Goal: Information Seeking & Learning: Learn about a topic

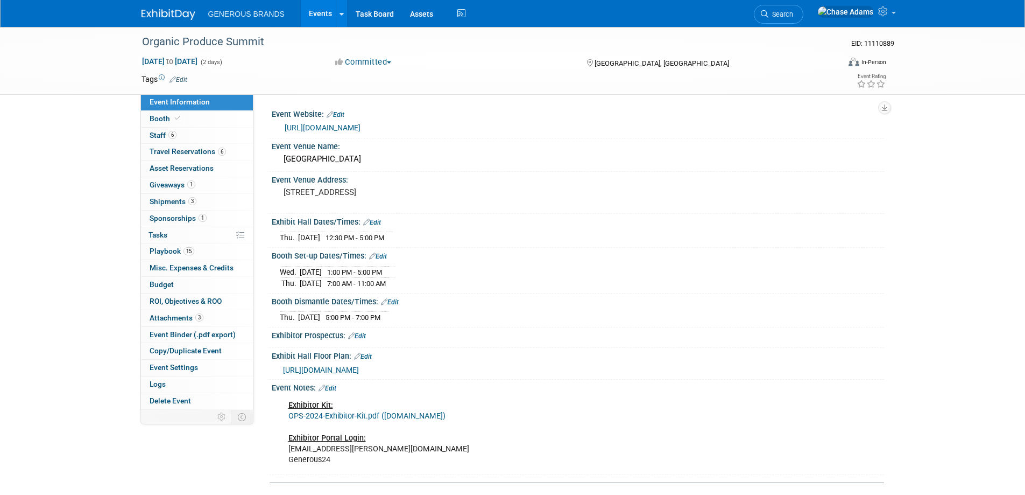
click at [160, 6] on link at bounding box center [175, 9] width 67 height 9
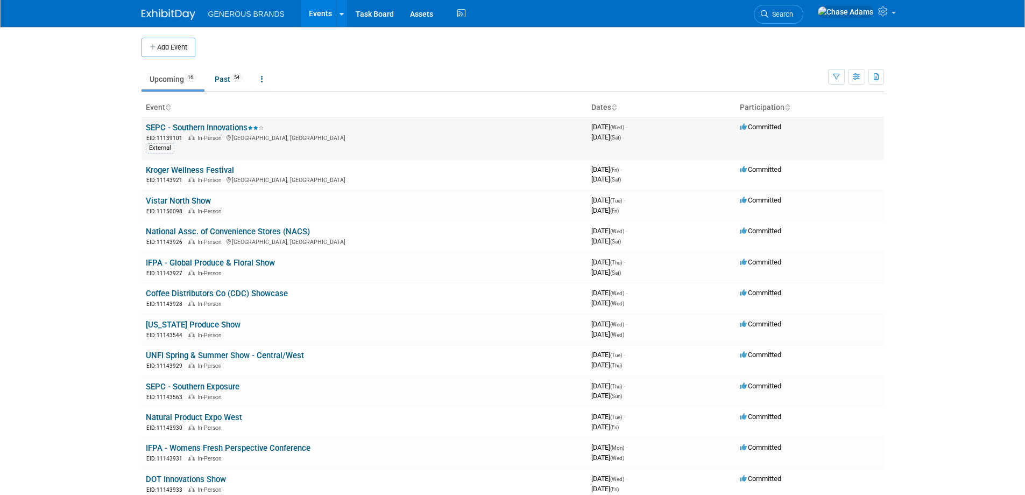
click at [218, 127] on link "SEPC - Southern Innovations" at bounding box center [205, 128] width 118 height 10
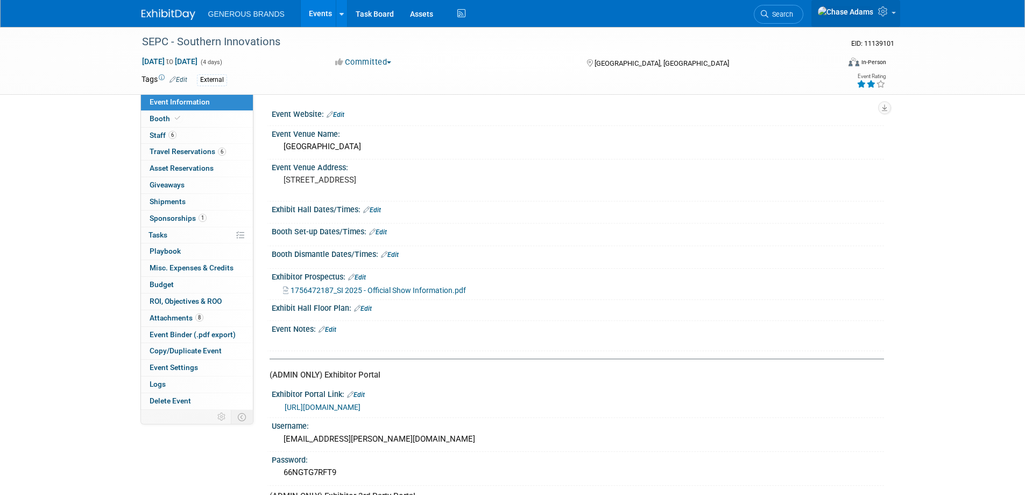
click at [884, 15] on icon at bounding box center [884, 11] width 12 height 10
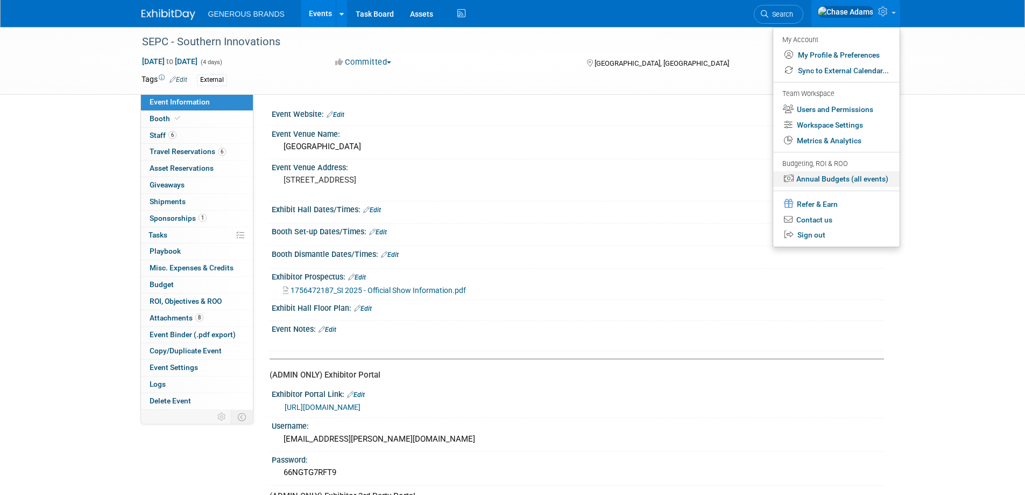
click at [833, 180] on link "Annual Budgets (all events)" at bounding box center [836, 179] width 126 height 16
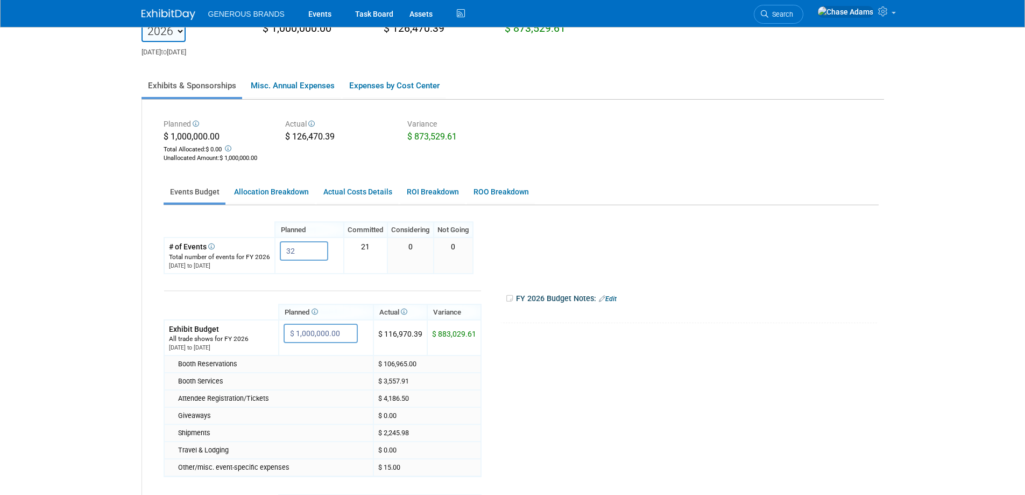
scroll to position [54, 0]
click at [295, 199] on link "Allocation Breakdown" at bounding box center [271, 192] width 87 height 21
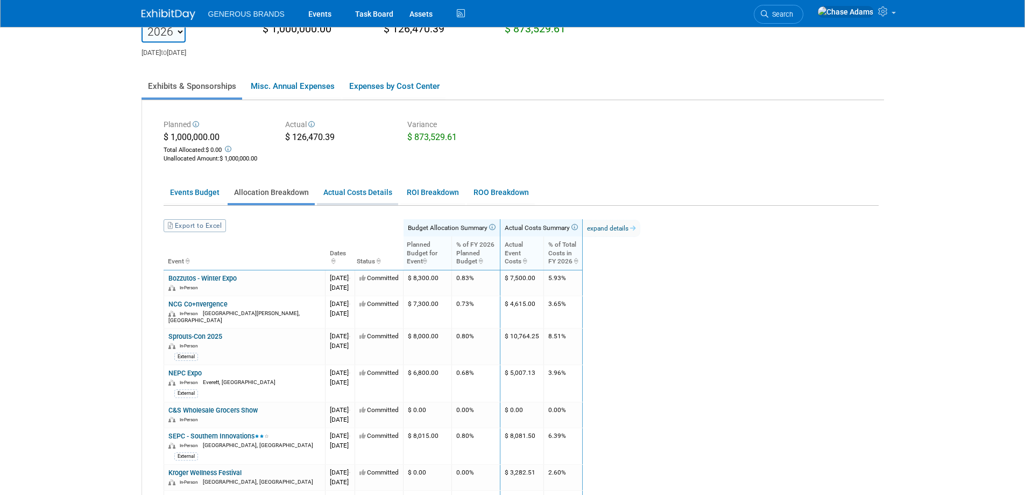
click at [356, 199] on link "Actual Costs Details" at bounding box center [357, 192] width 81 height 21
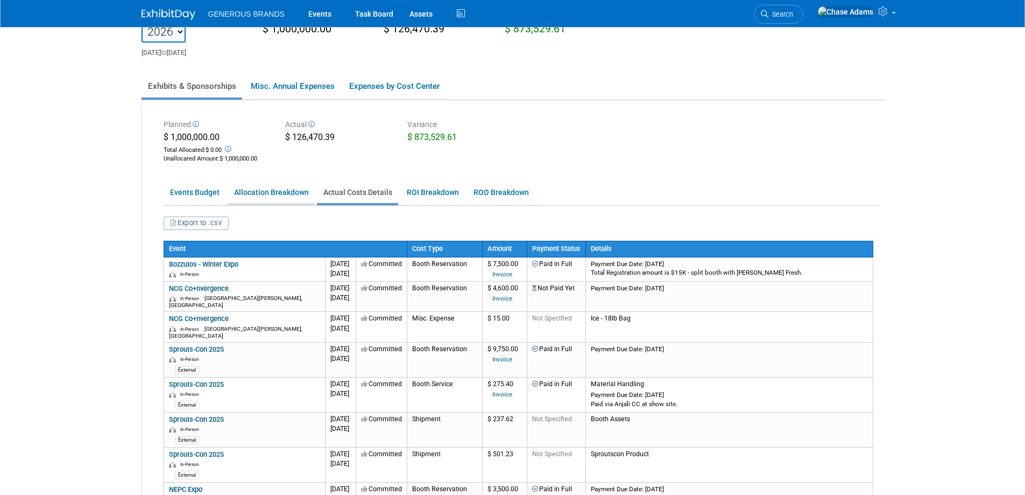
click at [266, 186] on link "Allocation Breakdown" at bounding box center [271, 192] width 87 height 21
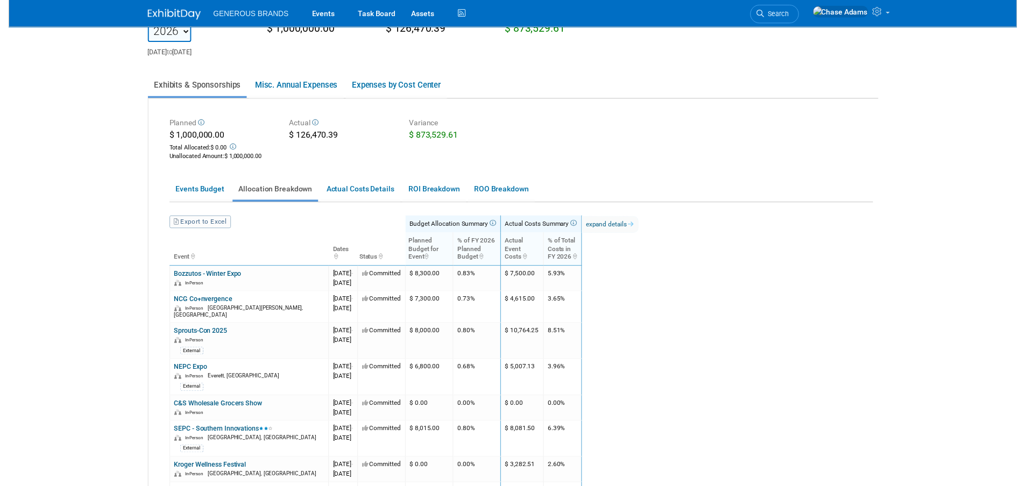
scroll to position [108, 0]
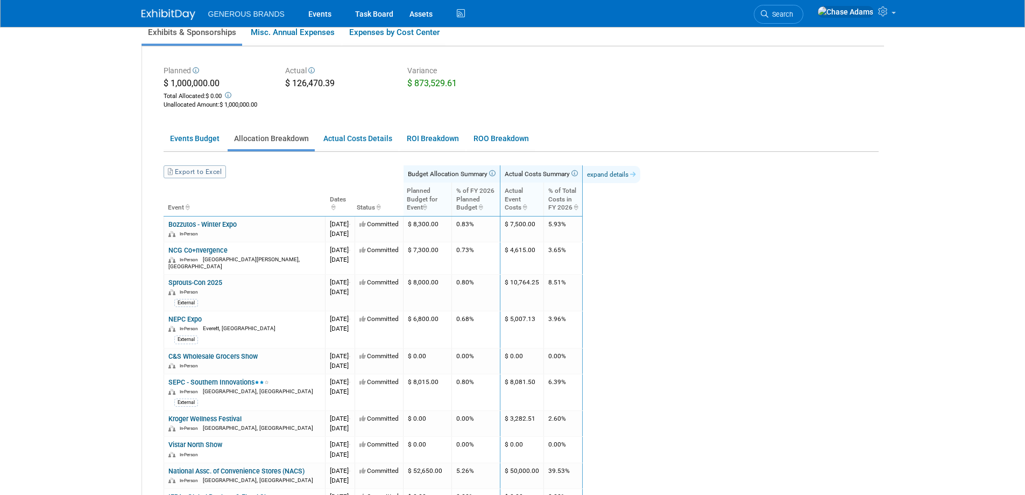
click at [640, 175] on link "expand details" at bounding box center [612, 174] width 58 height 17
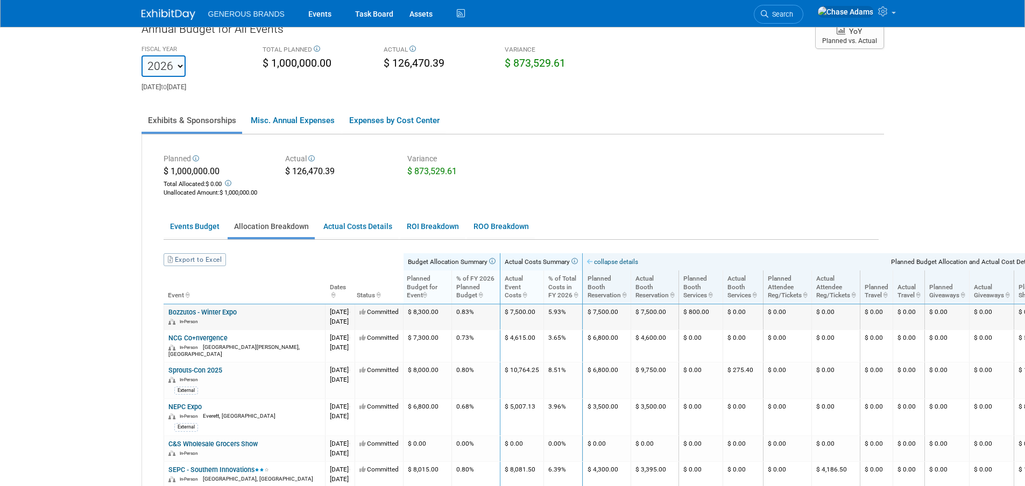
scroll to position [0, 0]
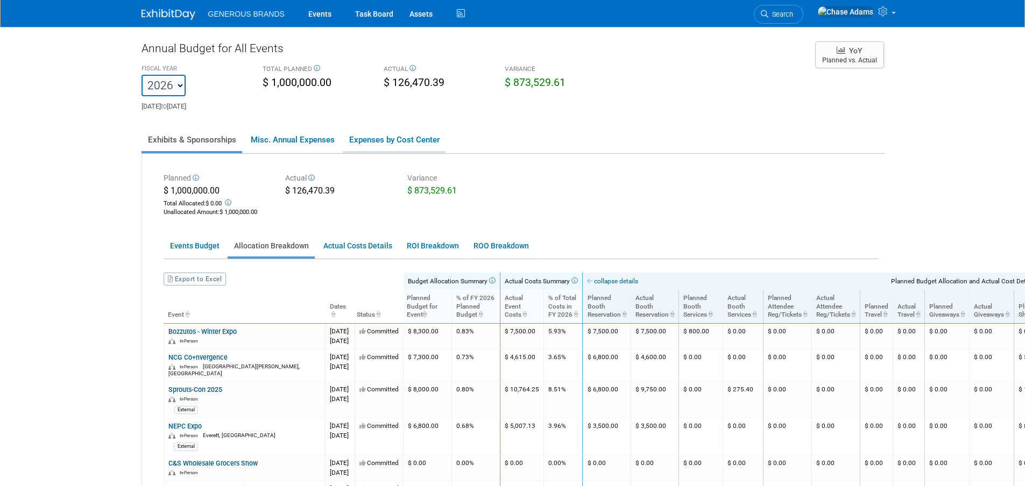
click at [385, 135] on link "Expenses by Cost Center" at bounding box center [394, 140] width 103 height 23
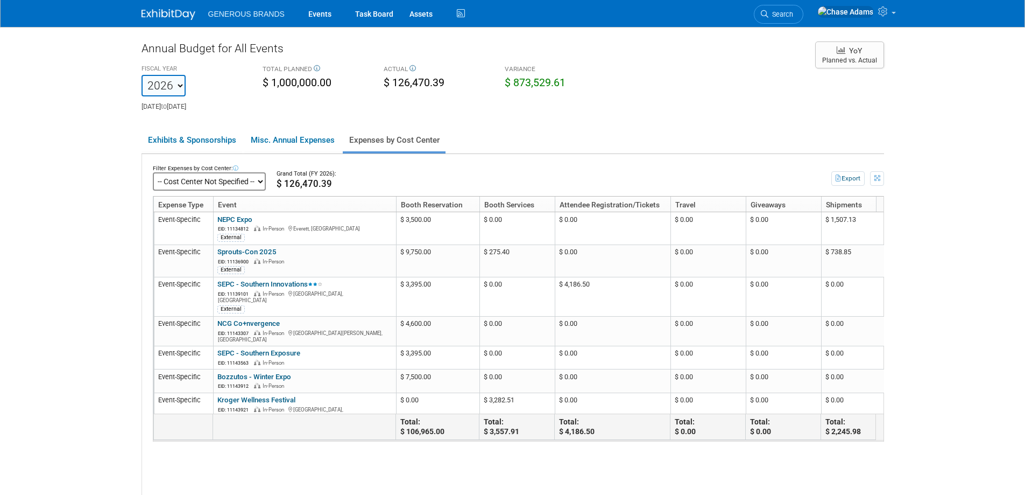
click at [260, 180] on select "-- Cost Center Not Specified --" at bounding box center [209, 181] width 113 height 18
click at [218, 139] on link "Exhibits & Sponsorships" at bounding box center [192, 140] width 101 height 23
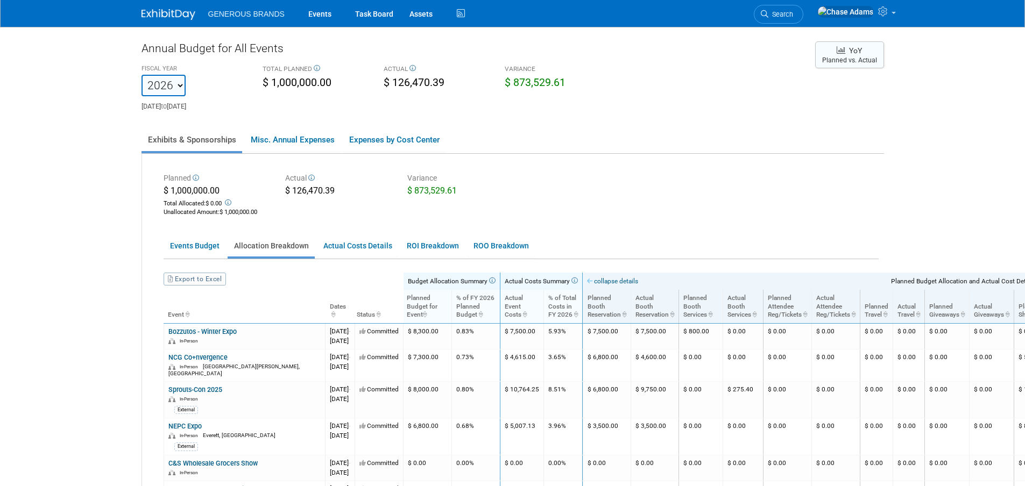
click at [855, 53] on span "YoY" at bounding box center [855, 50] width 13 height 9
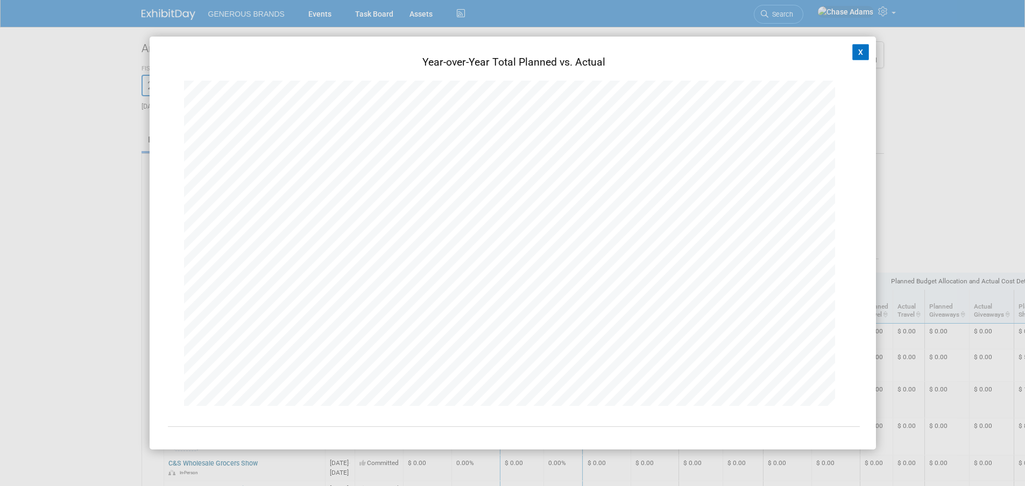
scroll to position [85, 0]
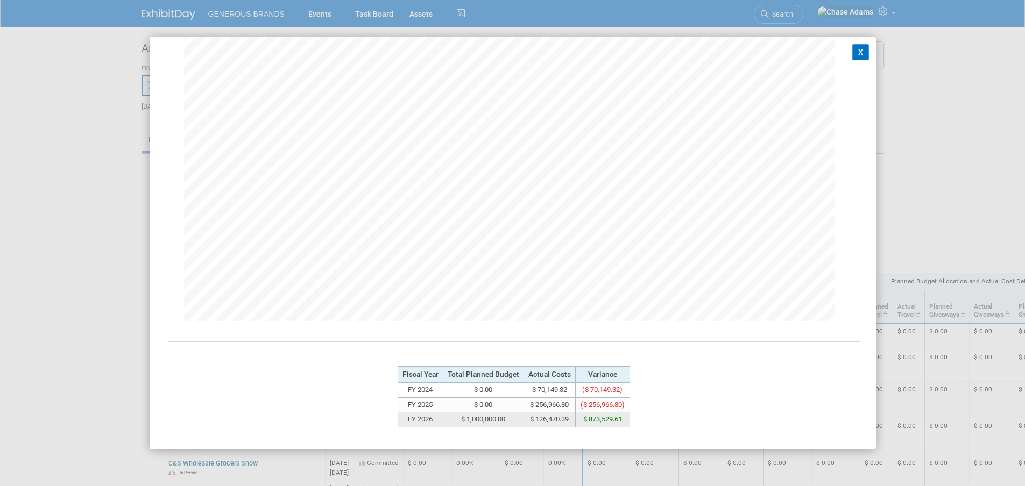
click at [460, 418] on td "$ 1,000,000.00" at bounding box center [483, 420] width 81 height 15
click at [465, 403] on td "$ 0.00" at bounding box center [483, 405] width 81 height 15
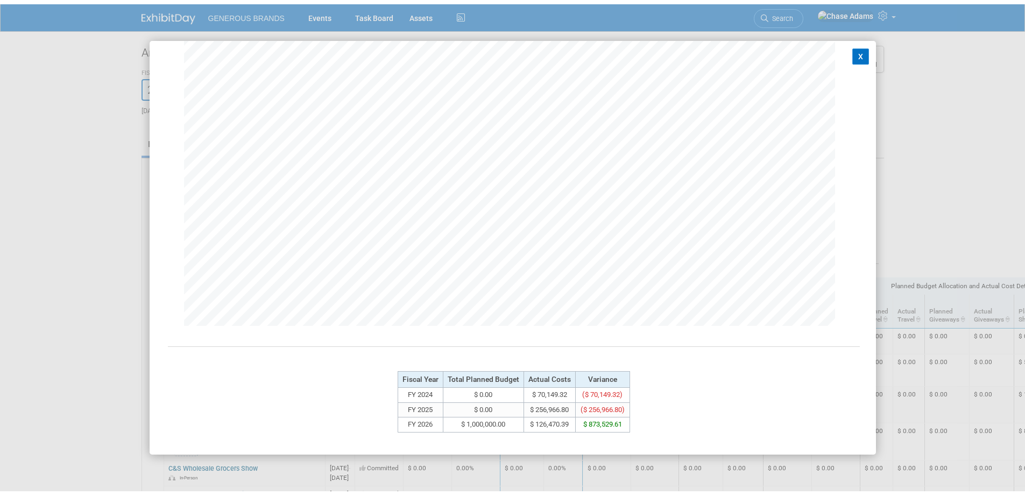
scroll to position [0, 0]
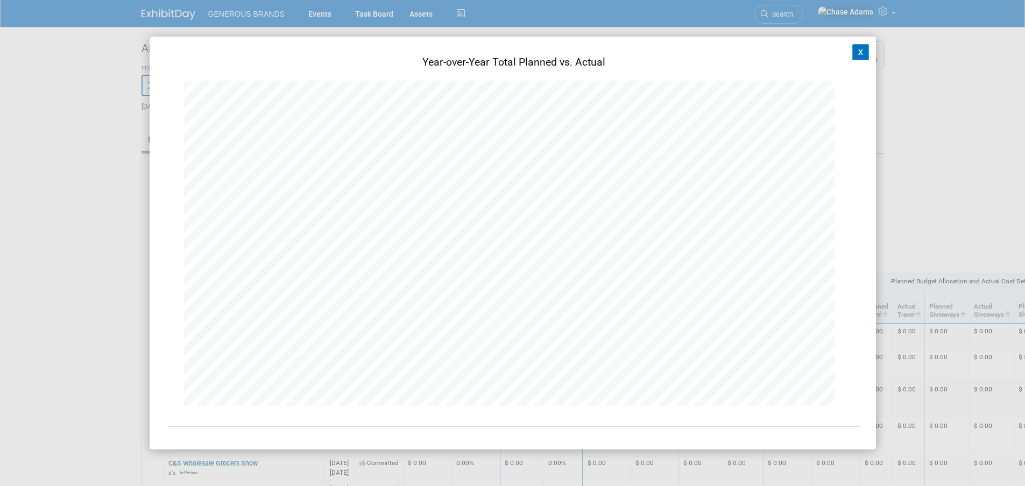
click at [852, 50] on button "X" at bounding box center [860, 52] width 17 height 16
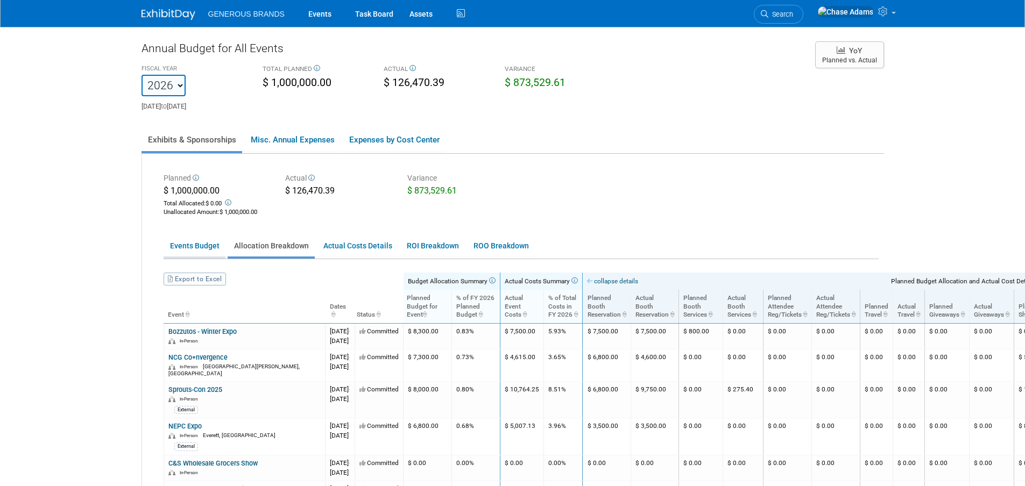
click at [194, 253] on link "Events Budget" at bounding box center [195, 246] width 62 height 21
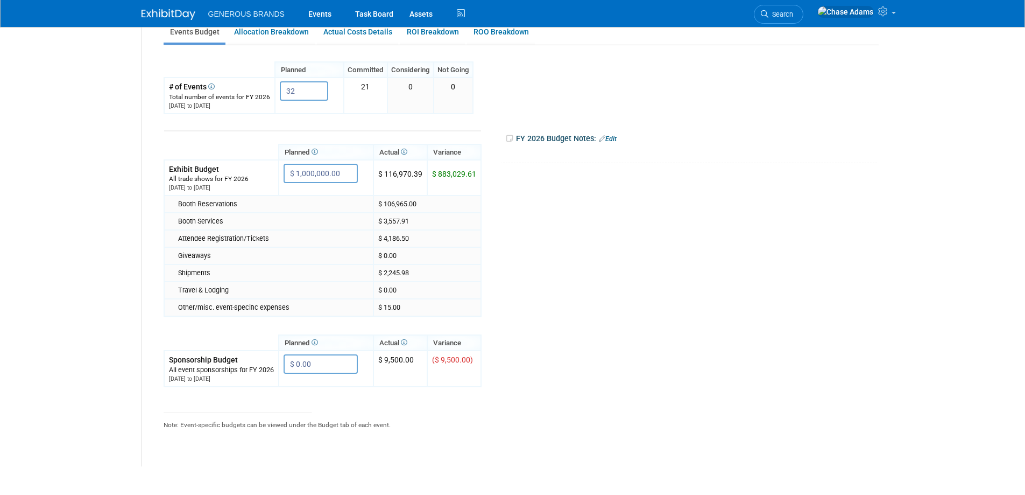
scroll to position [215, 0]
click at [231, 171] on div "Exhibit Budget" at bounding box center [221, 168] width 105 height 11
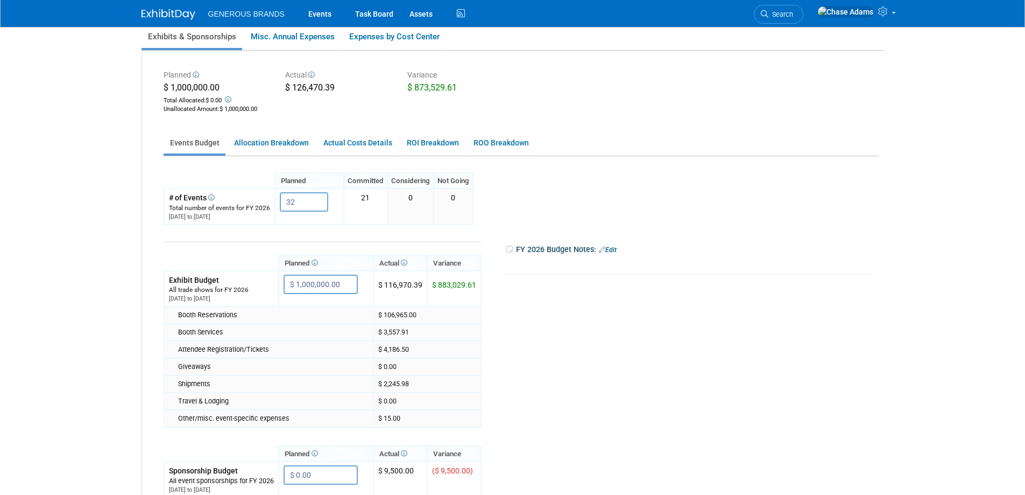
scroll to position [108, 0]
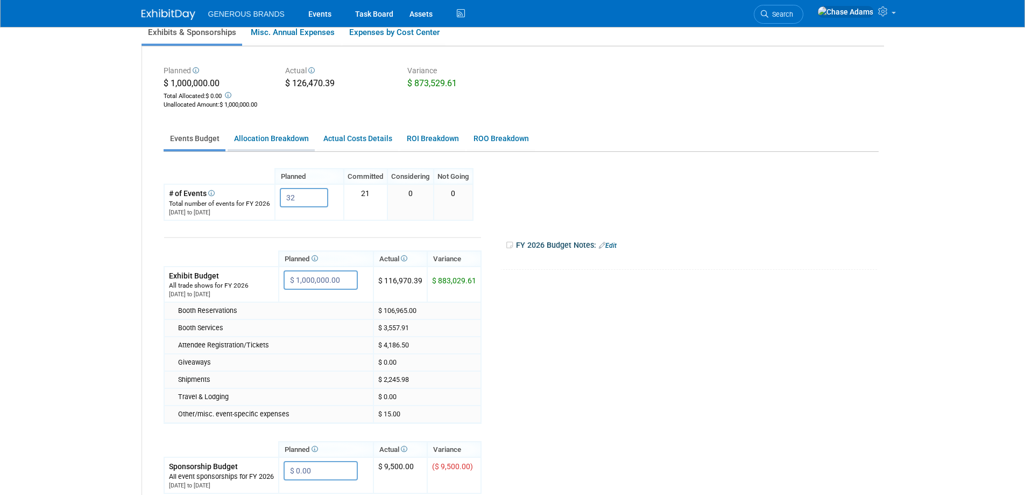
click at [262, 140] on link "Allocation Breakdown" at bounding box center [271, 138] width 87 height 21
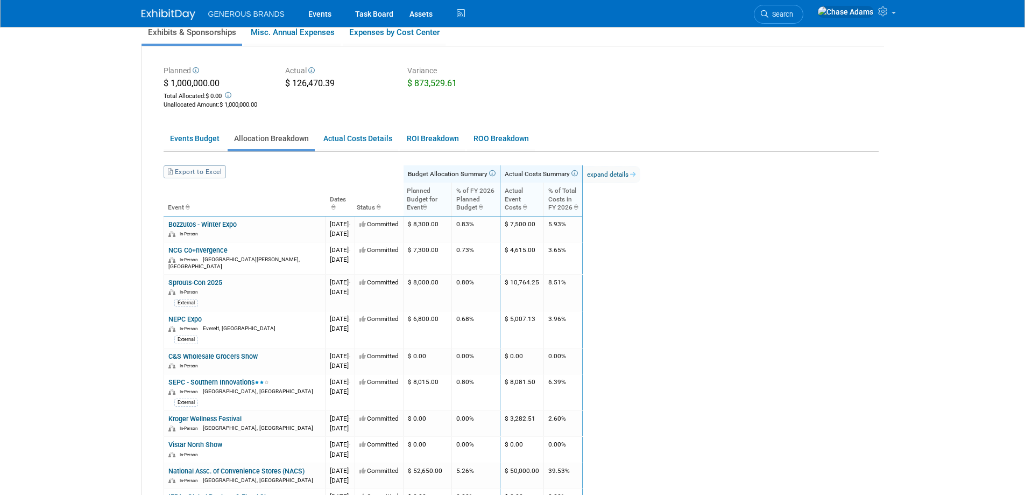
click at [582, 197] on th "% of Total Costs in FY 2026" at bounding box center [562, 198] width 39 height 33
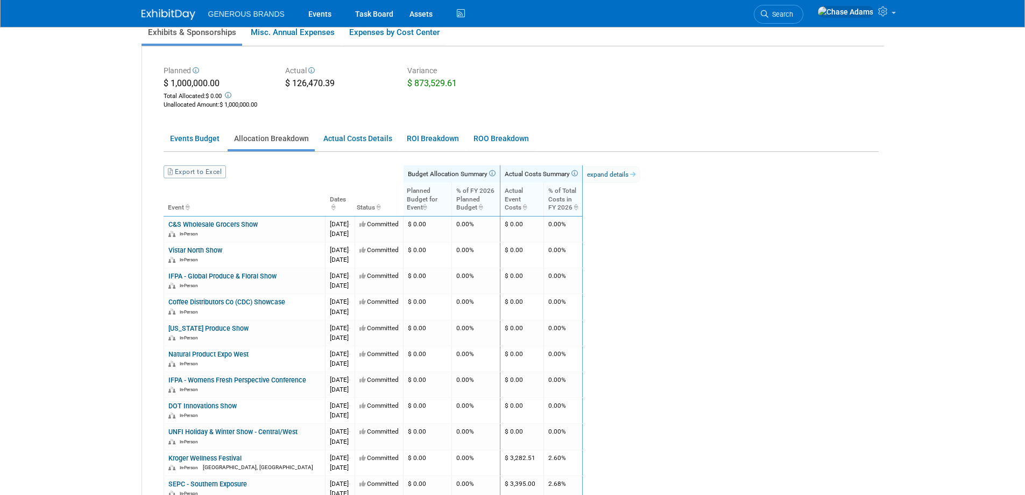
click at [582, 197] on th "% of Total Costs in FY 2026" at bounding box center [562, 198] width 39 height 33
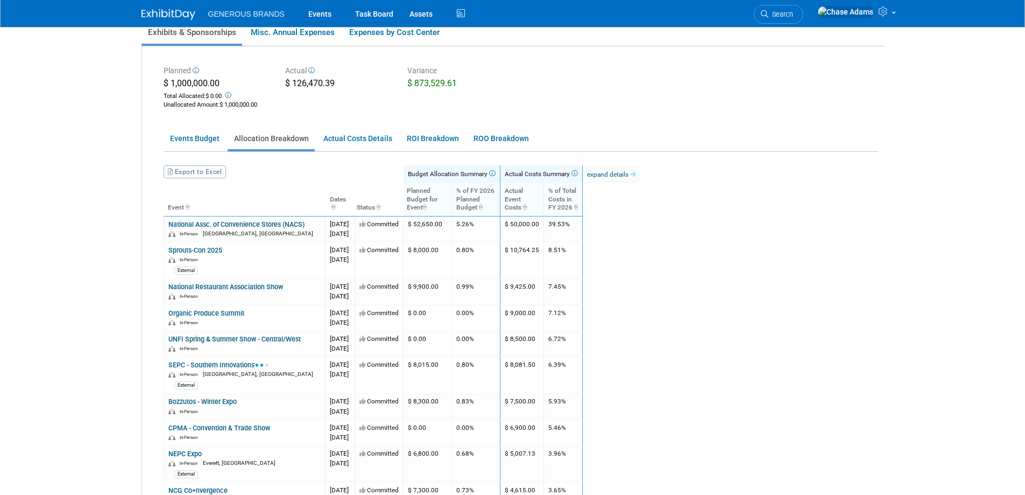
click at [578, 173] on icon at bounding box center [574, 173] width 8 height 6
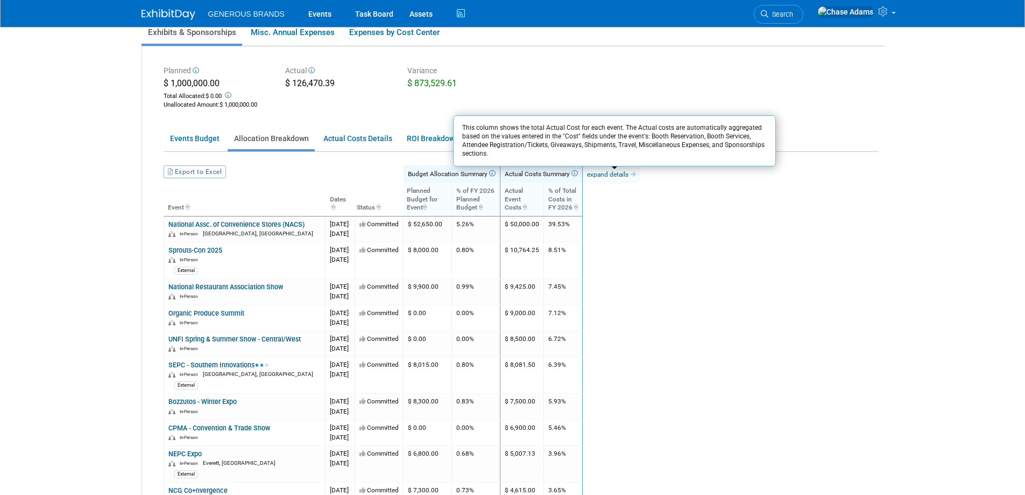
click at [578, 173] on icon at bounding box center [574, 173] width 8 height 6
